Goal: Information Seeking & Learning: Learn about a topic

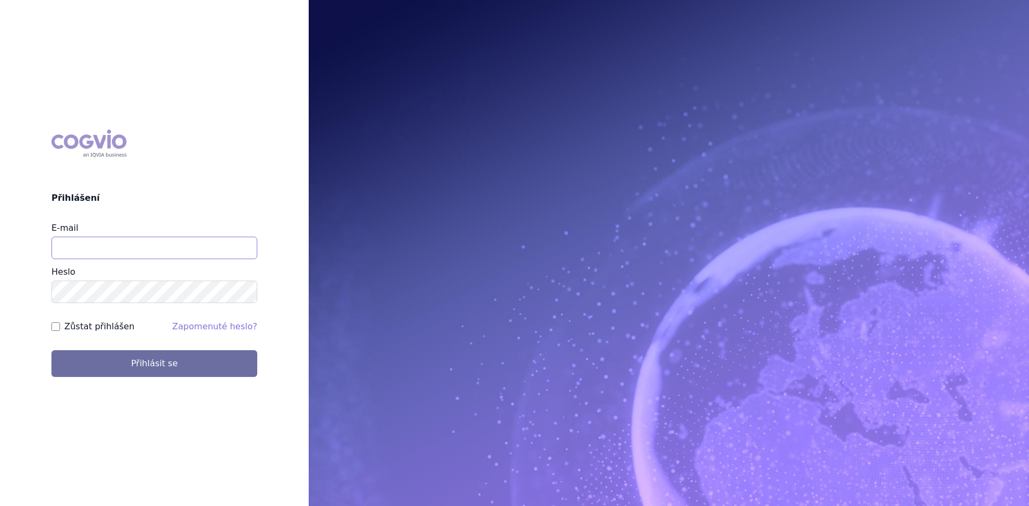
click at [106, 248] on input "E-mail" at bounding box center [154, 248] width 206 height 23
type input "[PERSON_NAME][EMAIL_ADDRESS][DOMAIN_NAME]"
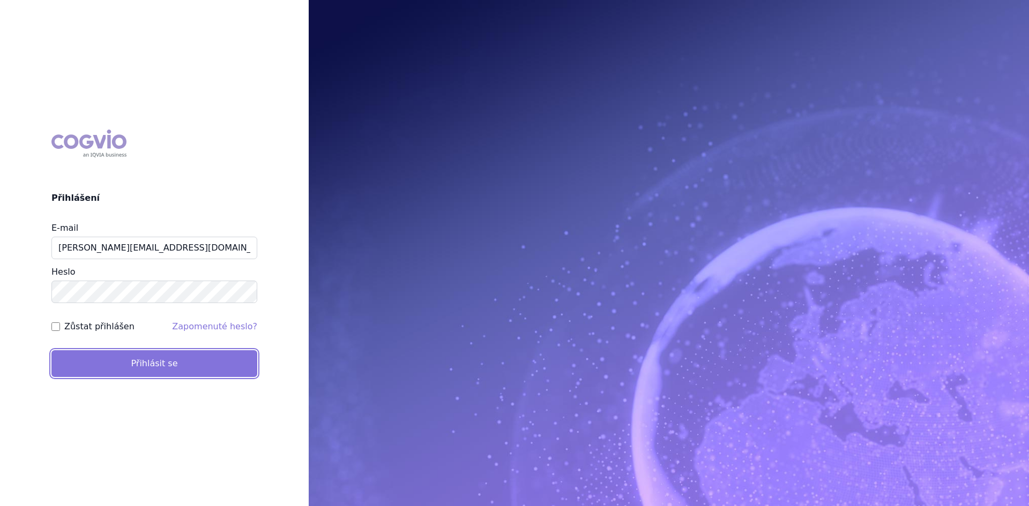
click at [138, 360] on button "Přihlásit se" at bounding box center [154, 364] width 206 height 27
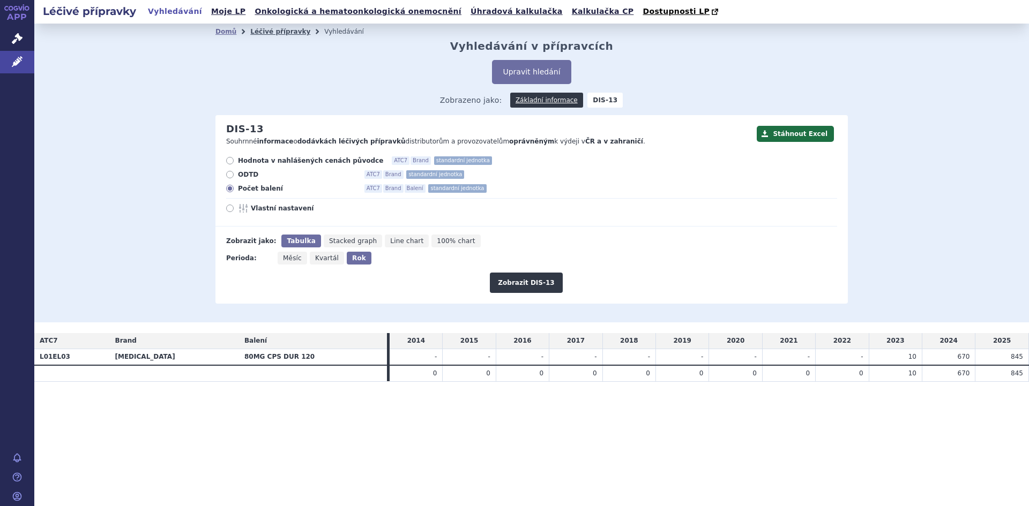
click at [266, 35] on link "Léčivé přípravky" at bounding box center [280, 32] width 60 height 8
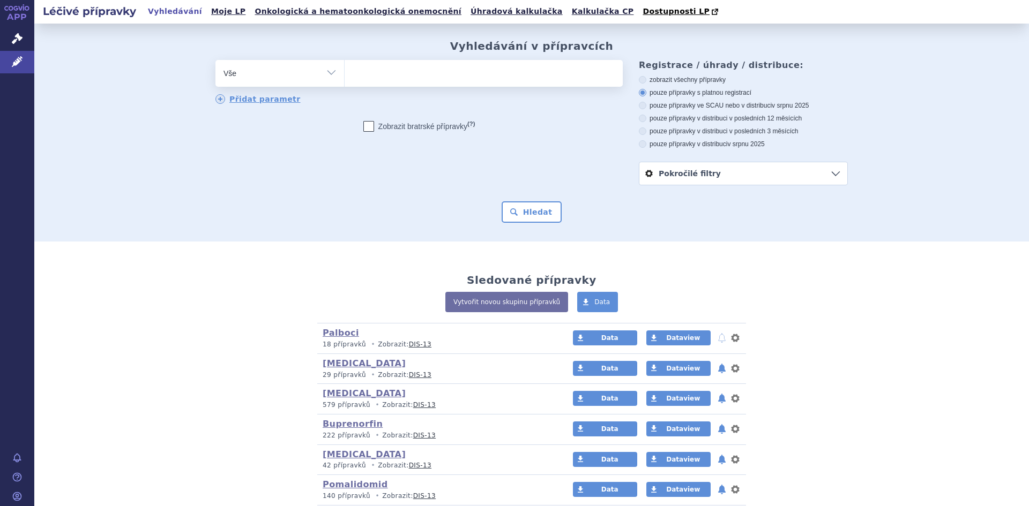
click at [330, 73] on select "Vše Přípravek/SUKL kód MAH VPOIS ATC/Aktivní látka Léková forma Síla" at bounding box center [279, 72] width 129 height 24
click at [215, 61] on select "Vše Přípravek/SUKL kód MAH VPOIS ATC/Aktivní látka Léková forma Síla" at bounding box center [279, 72] width 129 height 24
click at [374, 75] on ul at bounding box center [484, 71] width 278 height 23
click at [345, 75] on select at bounding box center [344, 72] width 1 height 27
click at [318, 220] on div "Hledat" at bounding box center [531, 212] width 632 height 21
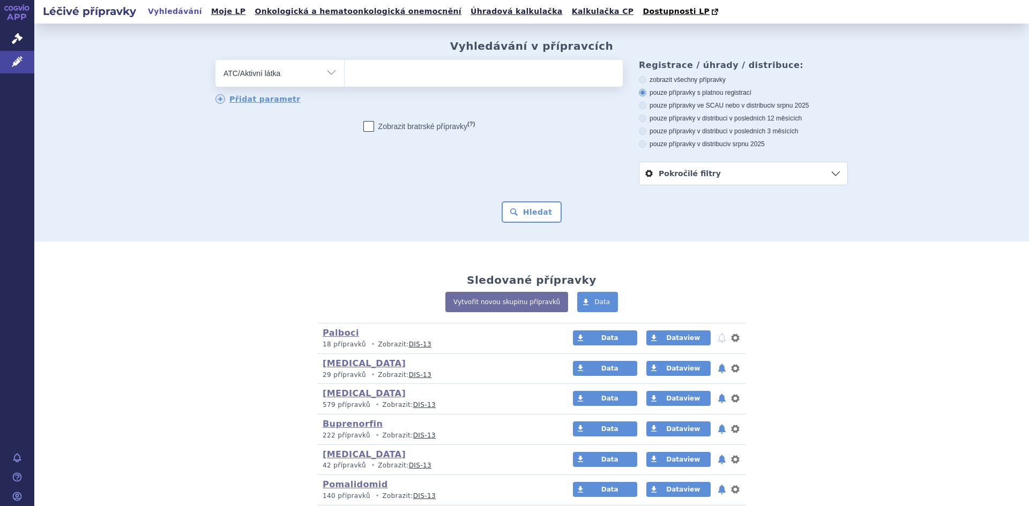
click at [323, 71] on select "Vše Přípravek/SUKL kód MAH VPOIS ATC/Aktivní látka Léková forma Síla" at bounding box center [279, 72] width 129 height 24
select select "filter-all"
click at [215, 61] on select "Vše Přípravek/SUKL kód MAH VPOIS ATC/Aktivní látka Léková forma Síla" at bounding box center [279, 72] width 129 height 24
click at [379, 75] on ul at bounding box center [484, 71] width 278 height 23
click at [345, 75] on select at bounding box center [344, 72] width 1 height 27
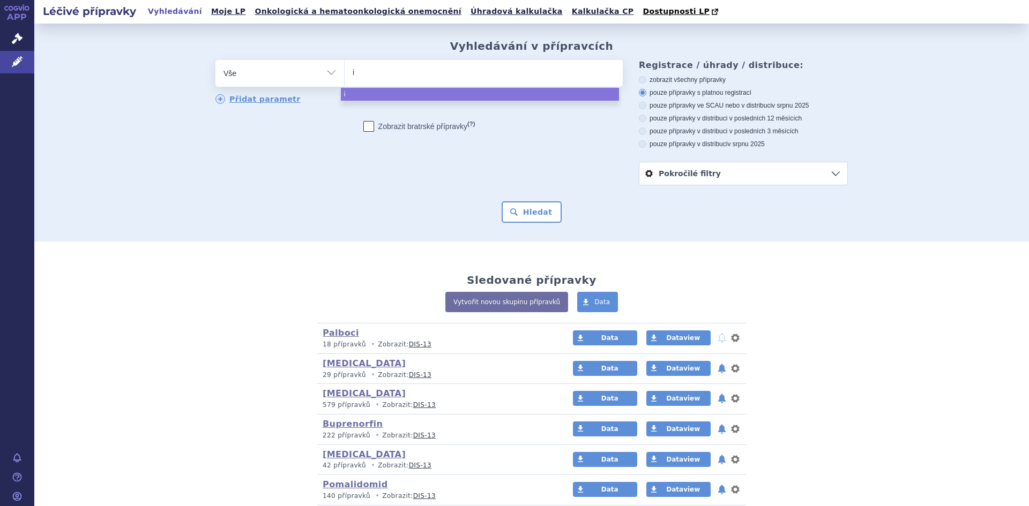
type input "in"
type input "inf"
type input "infl"
type input "influ"
type input "influva"
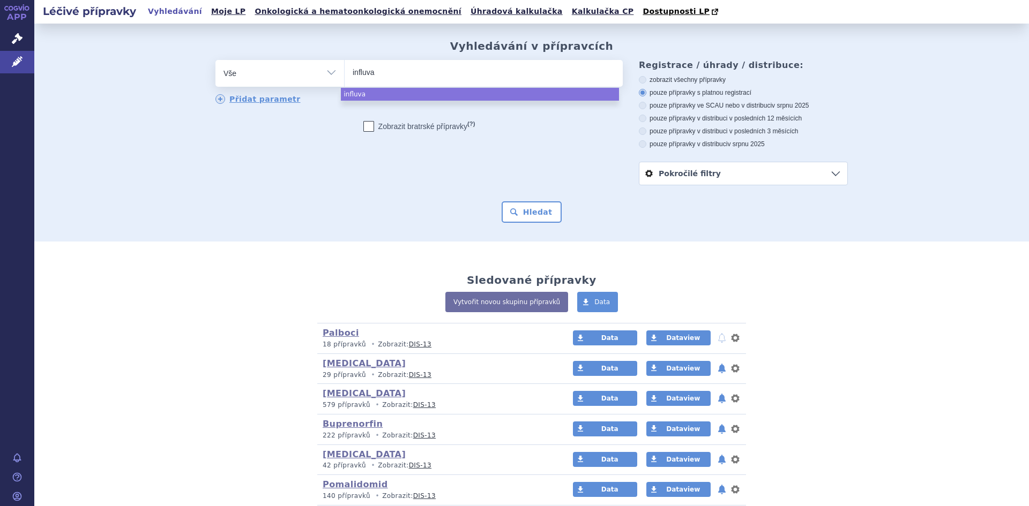
type input "influvac"
select select "influvac"
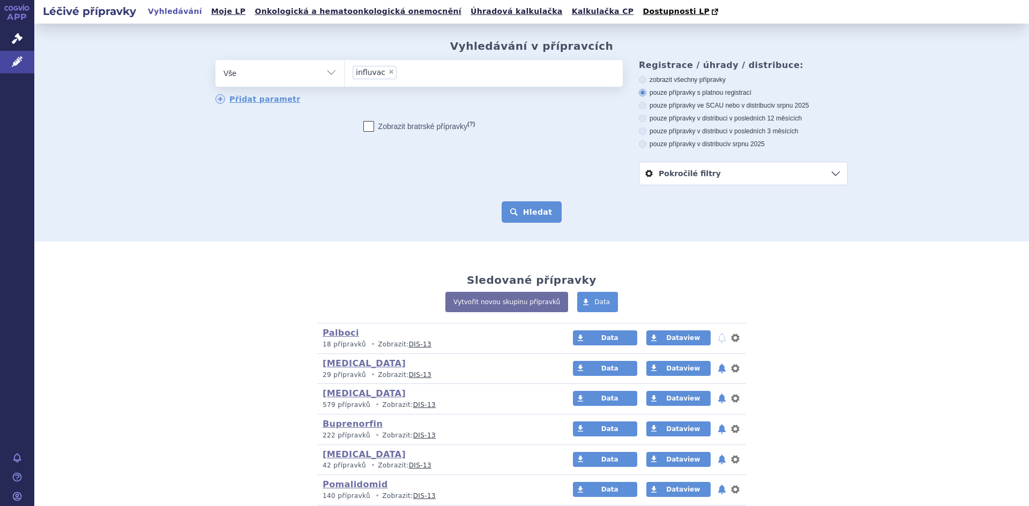
click at [527, 212] on button "Hledat" at bounding box center [532, 212] width 61 height 21
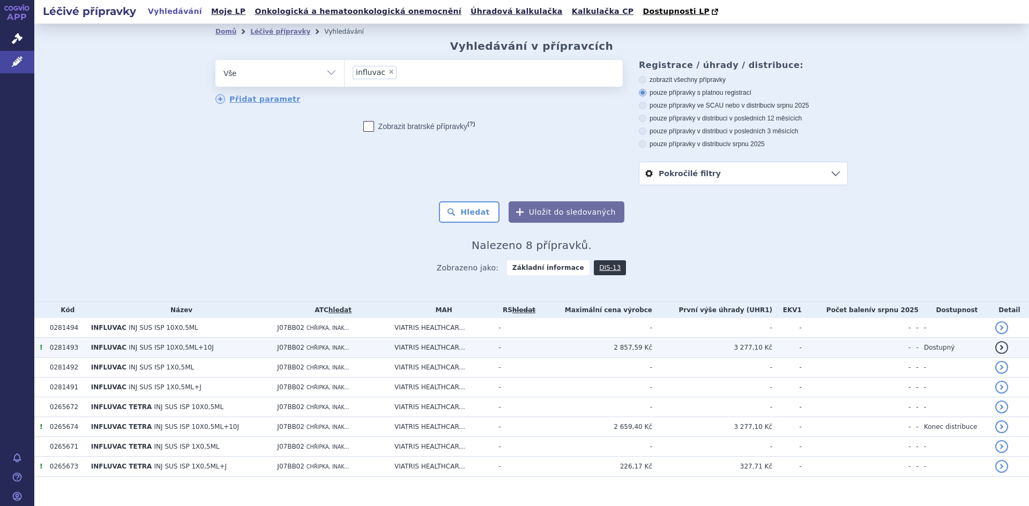
click at [138, 347] on span "INJ SUS ISP 10X0,5ML+10J" at bounding box center [171, 348] width 85 height 8
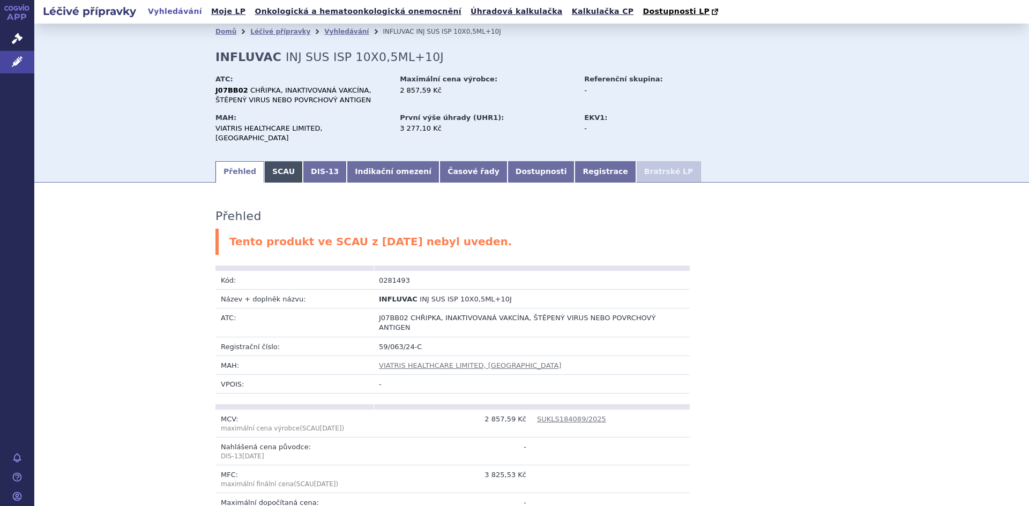
click at [272, 161] on link "SCAU" at bounding box center [283, 171] width 39 height 21
